Goal: Task Accomplishment & Management: Manage account settings

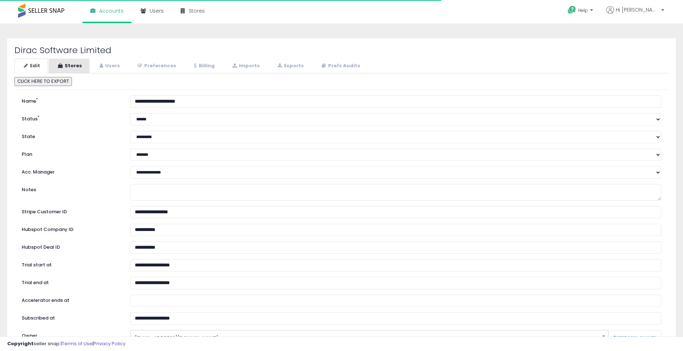
select select "**"
click at [76, 70] on link "Stores" at bounding box center [68, 66] width 41 height 15
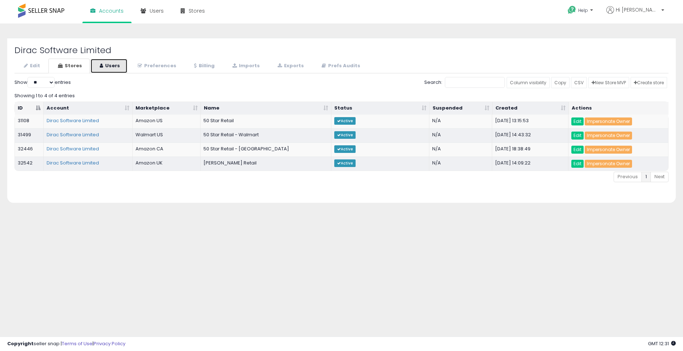
click at [113, 68] on link "Users" at bounding box center [108, 66] width 37 height 15
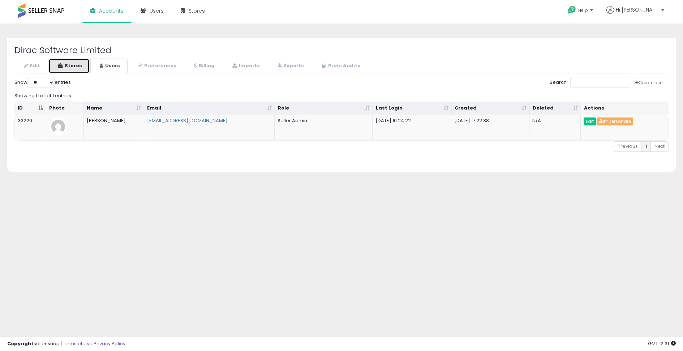
click at [78, 64] on link "Stores" at bounding box center [68, 66] width 41 height 15
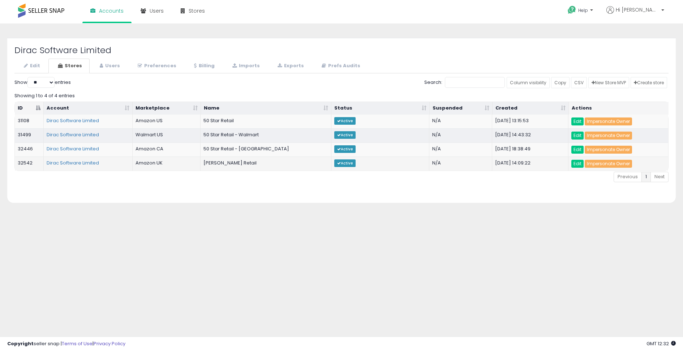
drag, startPoint x: 268, startPoint y: 161, endPoint x: 204, endPoint y: 163, distance: 63.6
click at [204, 163] on td "[PERSON_NAME] Retail" at bounding box center [266, 163] width 131 height 14
copy td "[PERSON_NAME] Retail"
click at [577, 160] on link "Edit" at bounding box center [577, 164] width 12 height 8
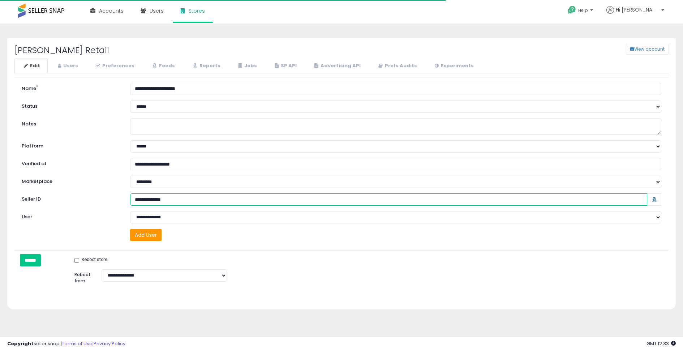
click at [162, 198] on input "Seller ID" at bounding box center [388, 199] width 517 height 12
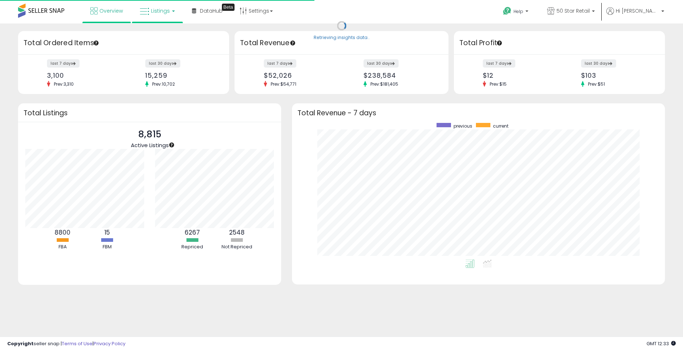
scroll to position [137, 358]
click at [172, 13] on link "Listings" at bounding box center [157, 11] width 46 height 22
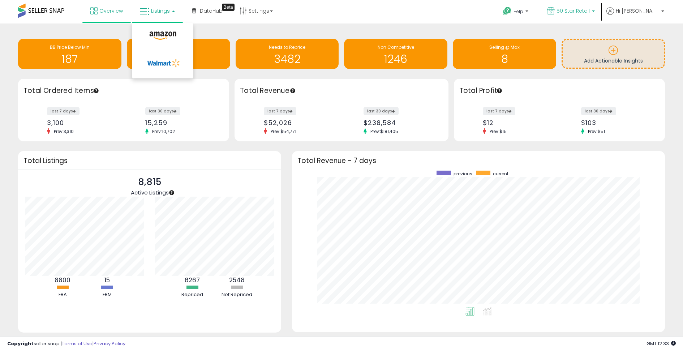
click at [586, 11] on span "50 Star Retail" at bounding box center [572, 10] width 33 height 7
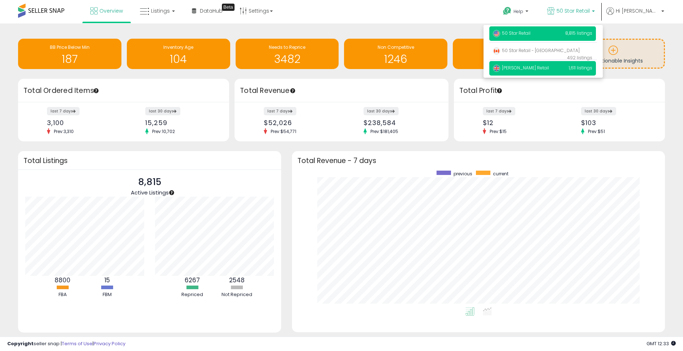
click at [543, 68] on span "[PERSON_NAME] Retail" at bounding box center [521, 68] width 56 height 6
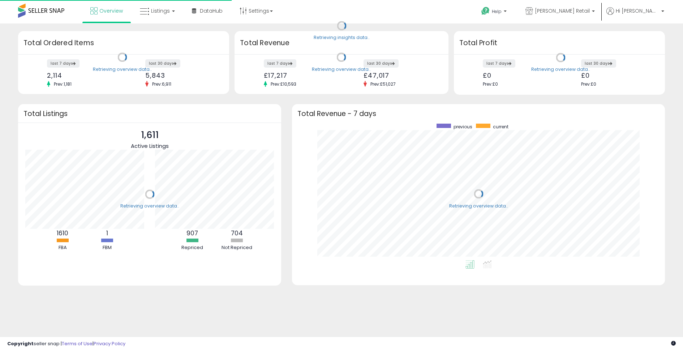
scroll to position [137, 358]
